Goal: Task Accomplishment & Management: Manage account settings

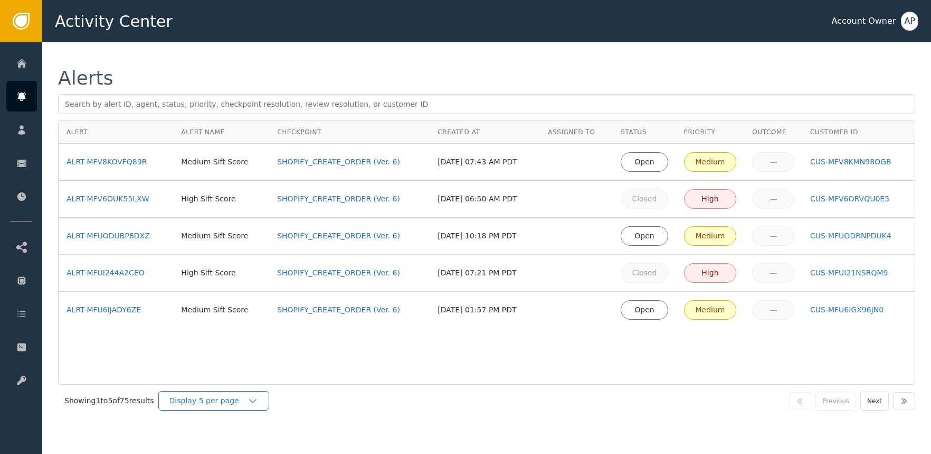
click at [258, 401] on icon "button" at bounding box center [253, 401] width 11 height 11
click at [249, 442] on div "Display 25 per page" at bounding box center [216, 444] width 84 height 11
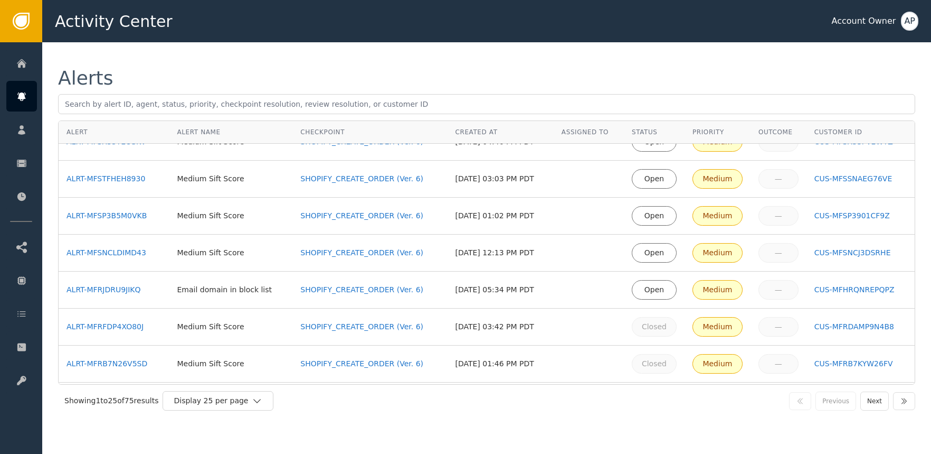
scroll to position [391, 0]
drag, startPoint x: 126, startPoint y: 179, endPoint x: 128, endPoint y: 164, distance: 14.9
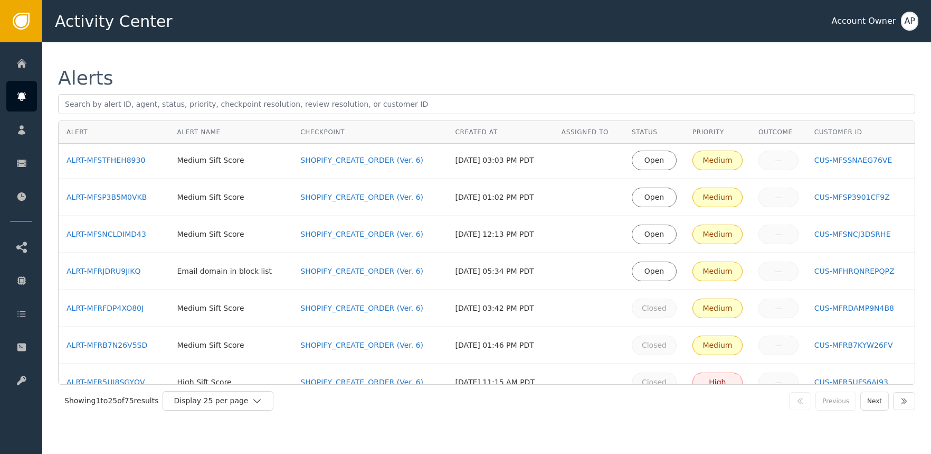
scroll to position [330, 0]
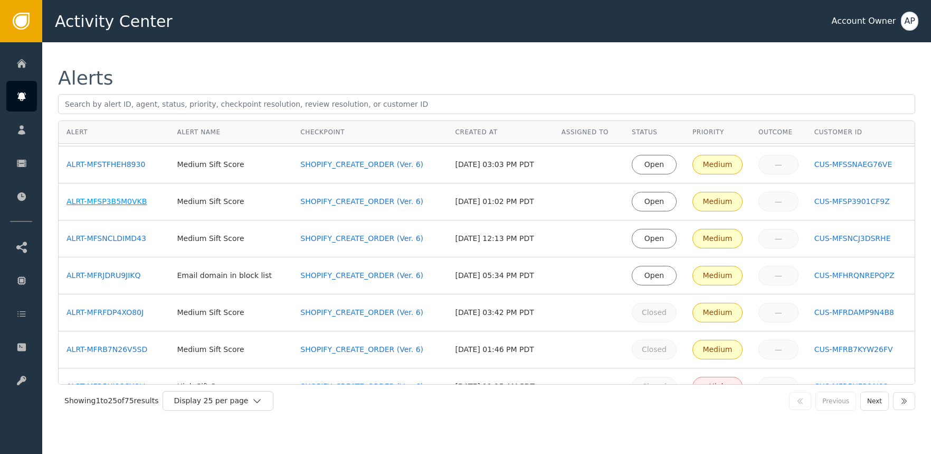
click at [131, 199] on div "ALRT-MFSP3B5M0VKB" at bounding box center [114, 201] width 95 height 11
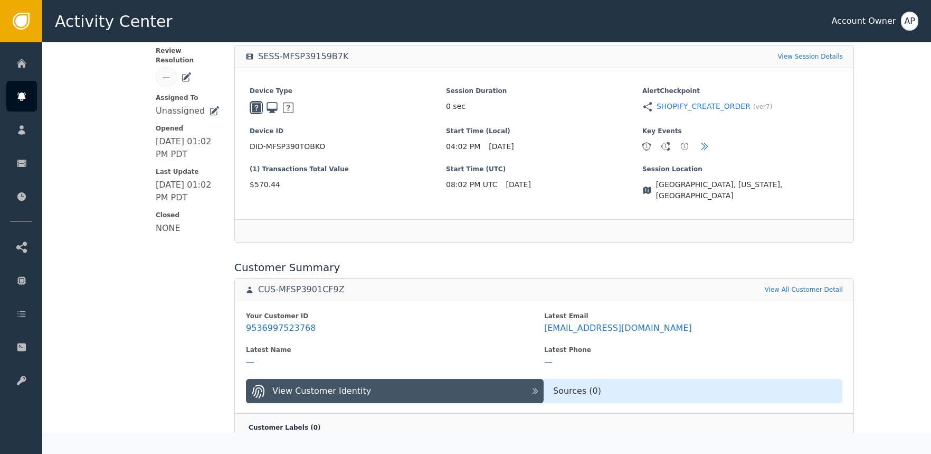
scroll to position [314, 0]
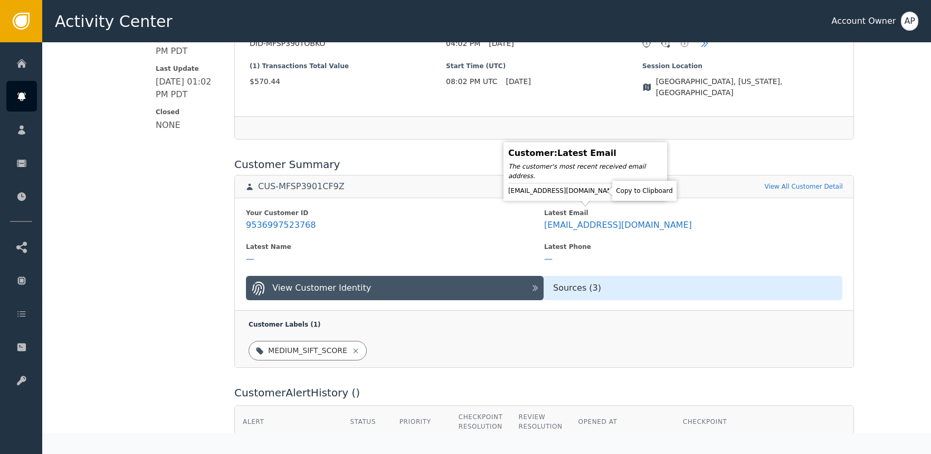
click at [624, 191] on icon at bounding box center [629, 190] width 11 height 11
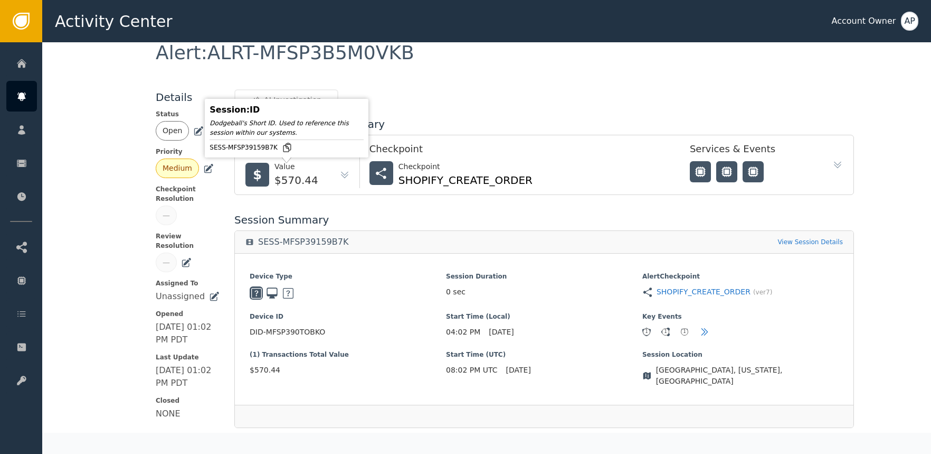
scroll to position [0, 0]
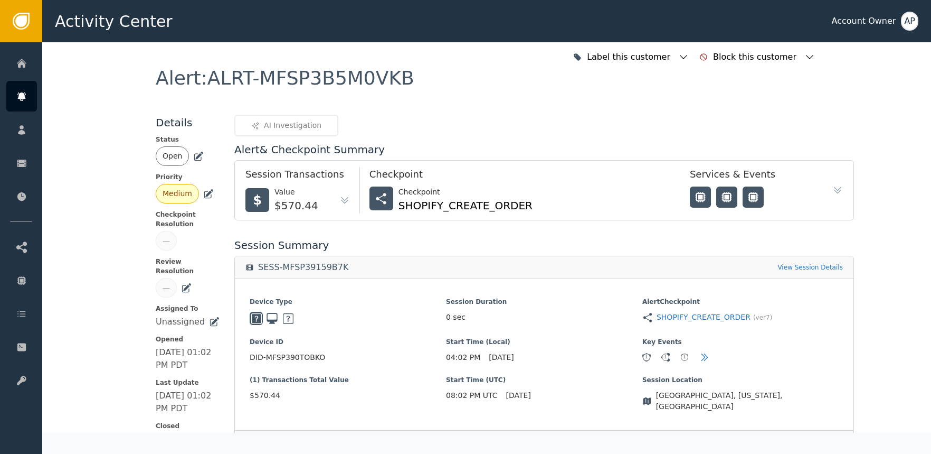
click at [193, 155] on icon at bounding box center [198, 156] width 11 height 11
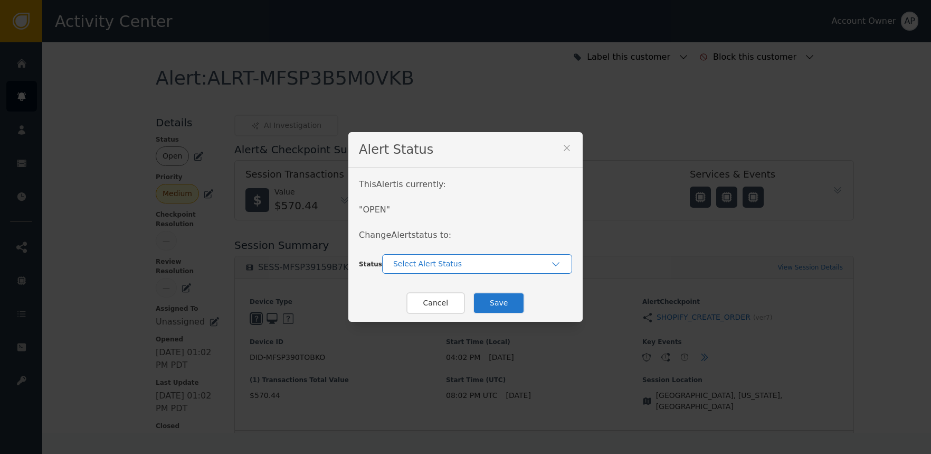
drag, startPoint x: 427, startPoint y: 260, endPoint x: 430, endPoint y: 266, distance: 6.9
click at [428, 261] on div "Select Alert Status" at bounding box center [471, 263] width 157 height 11
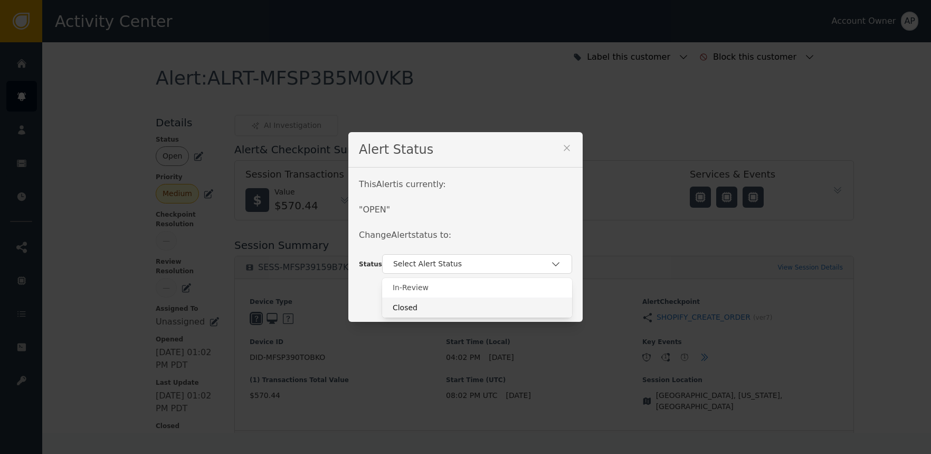
drag, startPoint x: 440, startPoint y: 307, endPoint x: 454, endPoint y: 308, distance: 13.2
click at [441, 308] on div "Closed" at bounding box center [477, 307] width 169 height 11
click at [506, 303] on button "Save" at bounding box center [499, 303] width 52 height 22
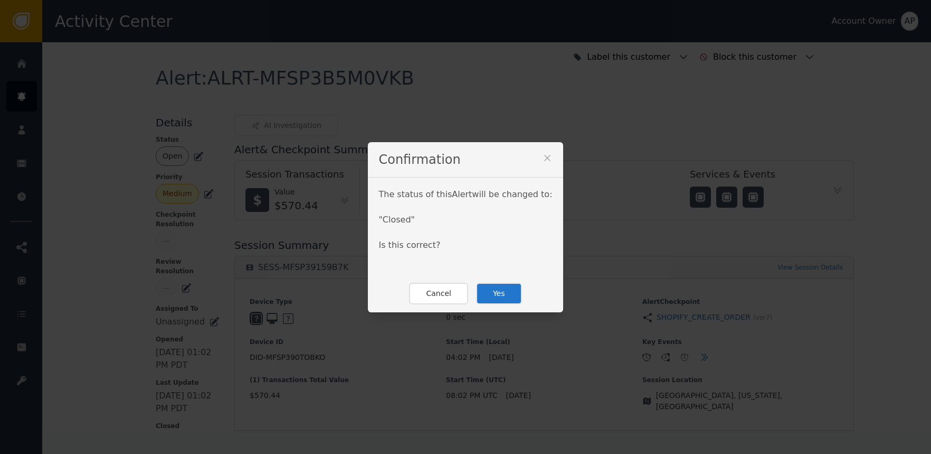
click at [497, 288] on button "Yes" at bounding box center [499, 294] width 46 height 22
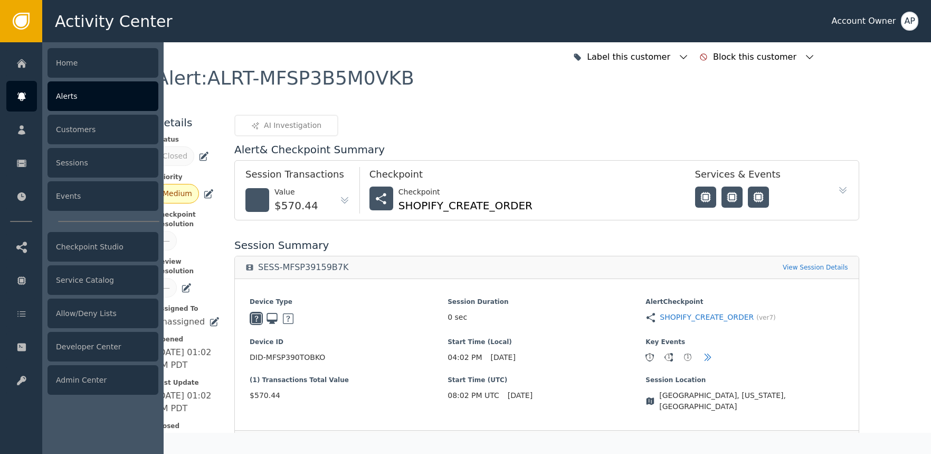
click at [24, 92] on icon at bounding box center [21, 93] width 8 height 3
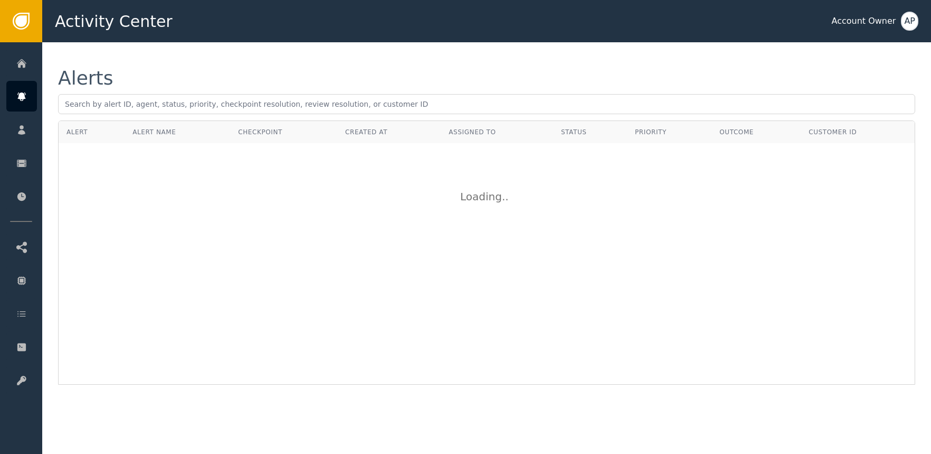
drag, startPoint x: 408, startPoint y: 50, endPoint x: 392, endPoint y: 61, distance: 19.0
click at [409, 53] on div "Alerts Alert Alert Name Checkpoint Created At Assigned To Status Priority Outco…" at bounding box center [486, 226] width 889 height 369
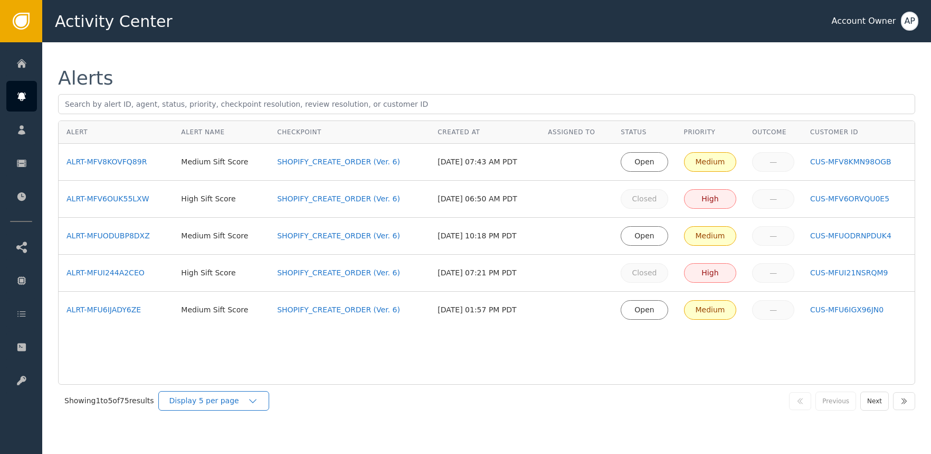
click at [201, 401] on div "Display 5 per page" at bounding box center [209, 400] width 78 height 11
click at [234, 439] on div "Display 25 per page" at bounding box center [217, 444] width 106 height 20
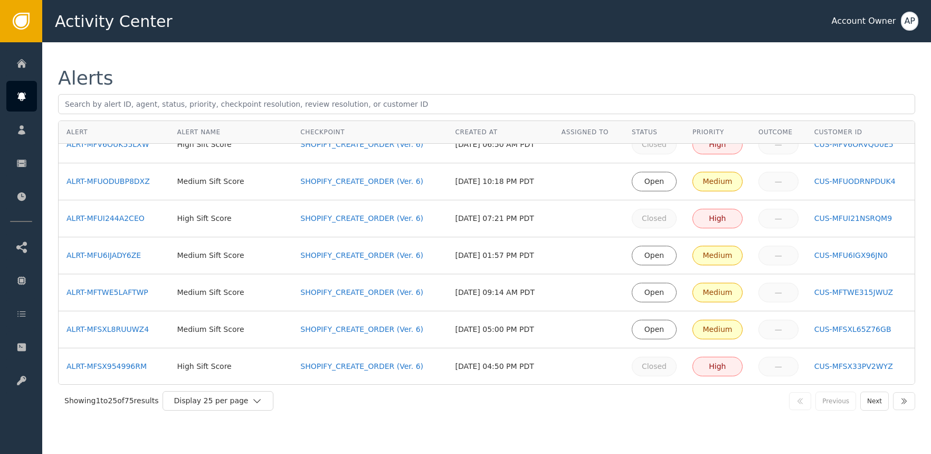
scroll to position [0, 0]
